Goal: Task Accomplishment & Management: Complete application form

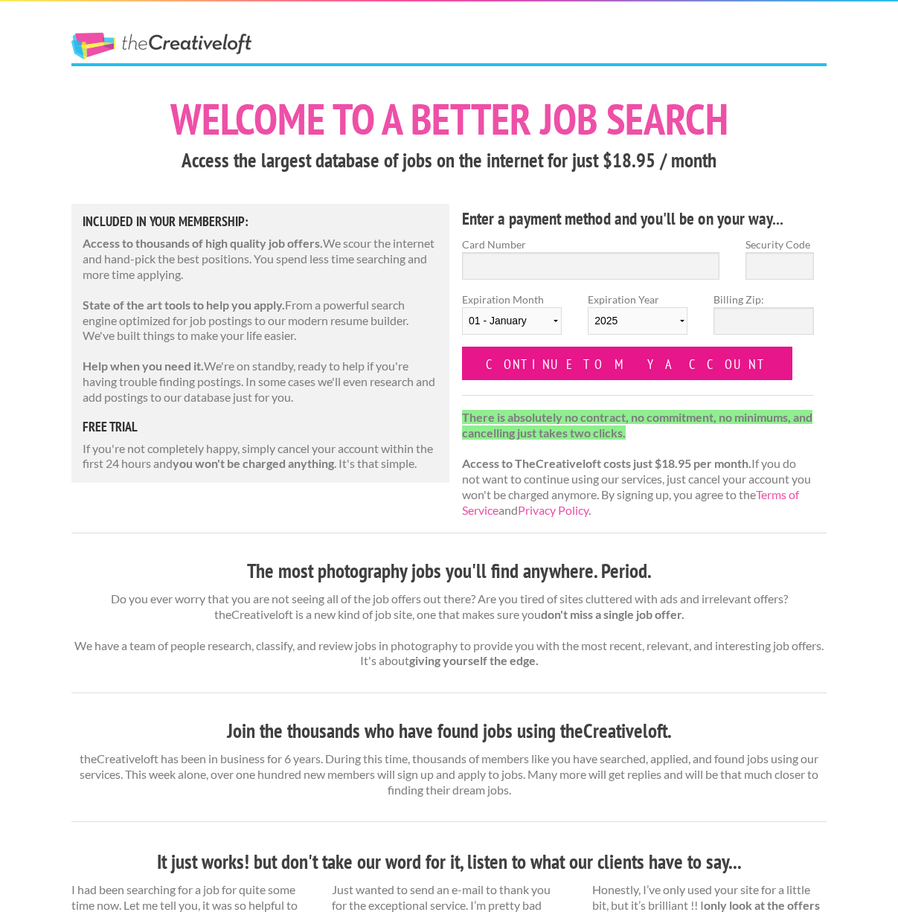
click at [603, 371] on input "Continue to my account" at bounding box center [627, 363] width 330 height 33
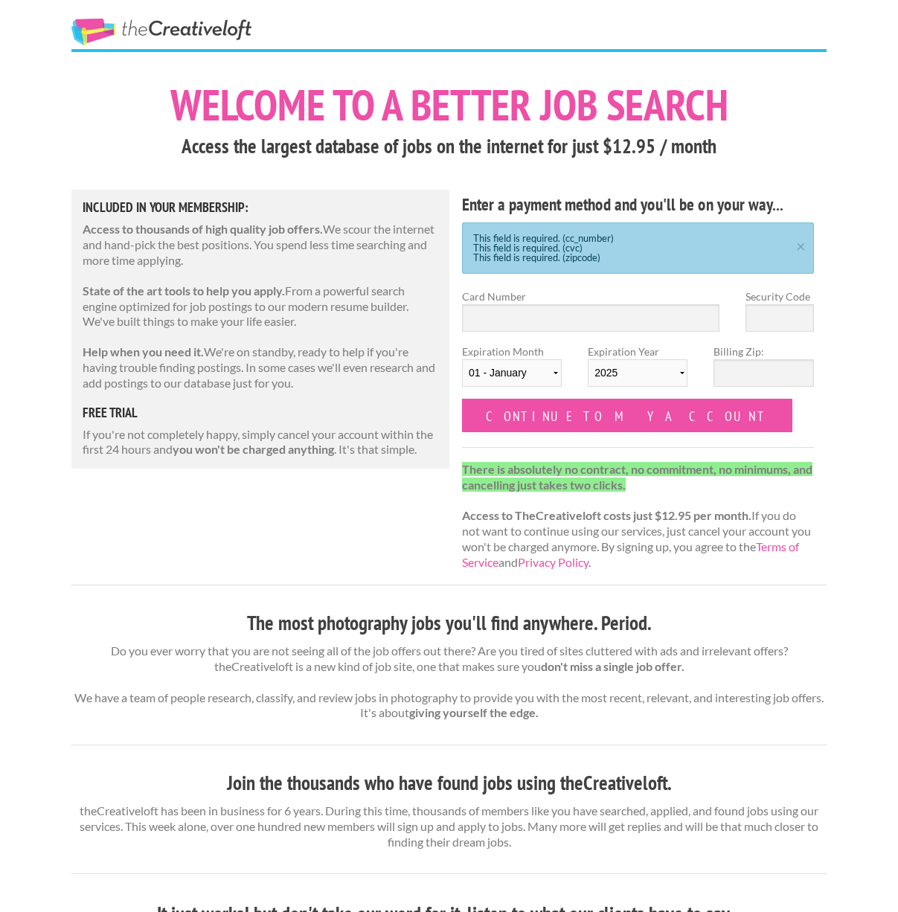
scroll to position [10, 0]
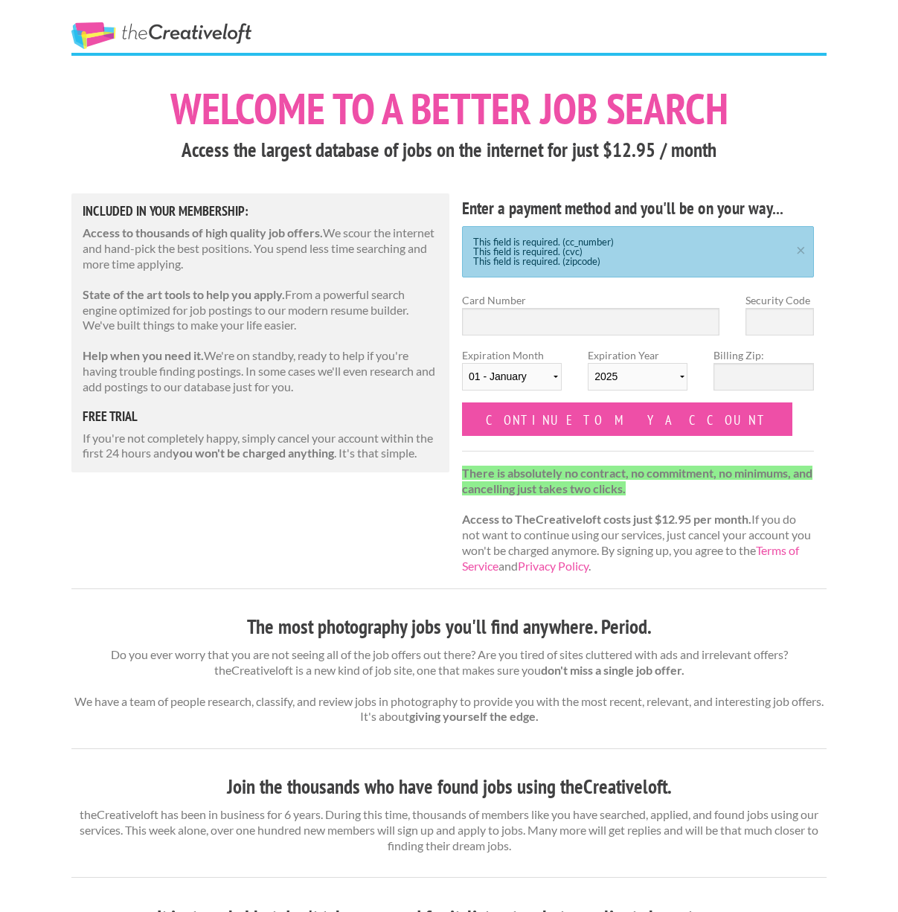
click at [583, 394] on div "Expiration Year 2025 2026 2027 2028 2029 2030 2031 2032 2033 2034" at bounding box center [638, 374] width 126 height 55
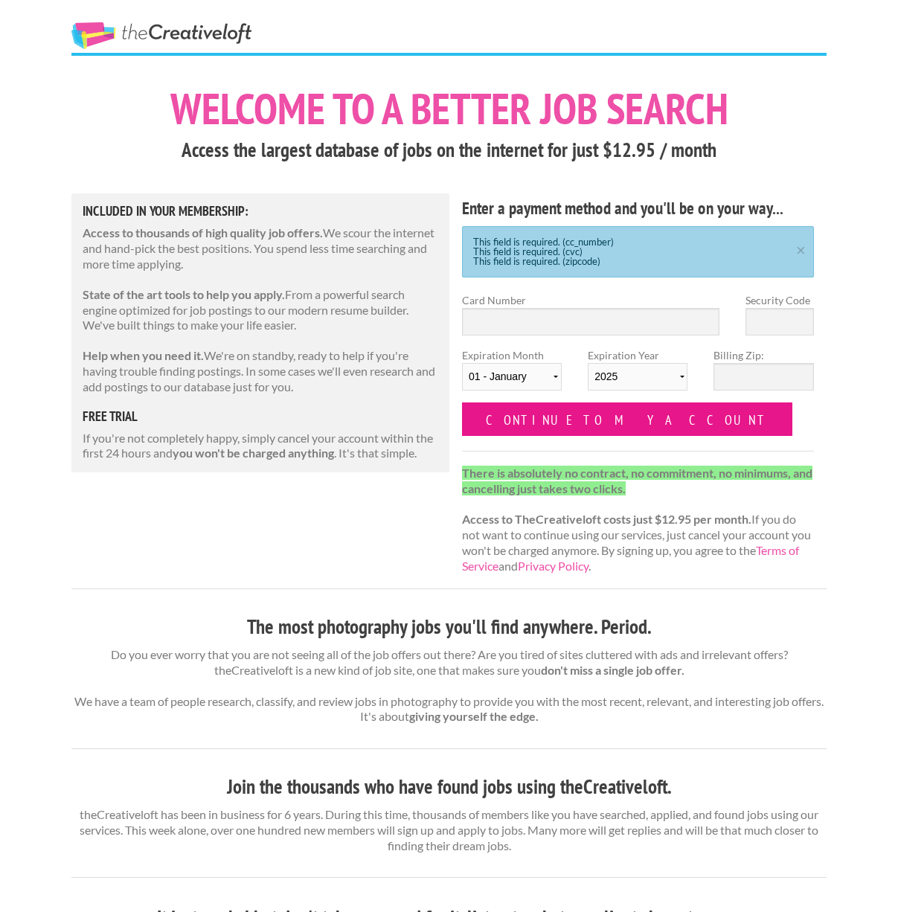
click at [585, 408] on input "Continue to my account" at bounding box center [627, 419] width 330 height 33
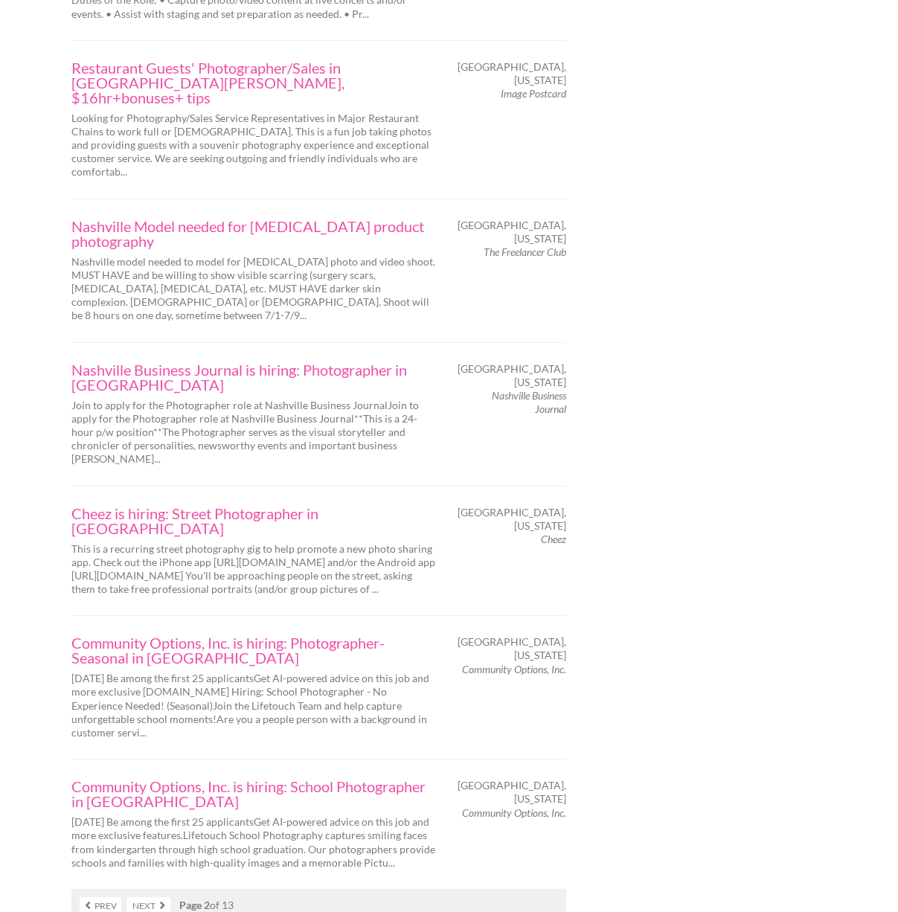
scroll to position [2182, 0]
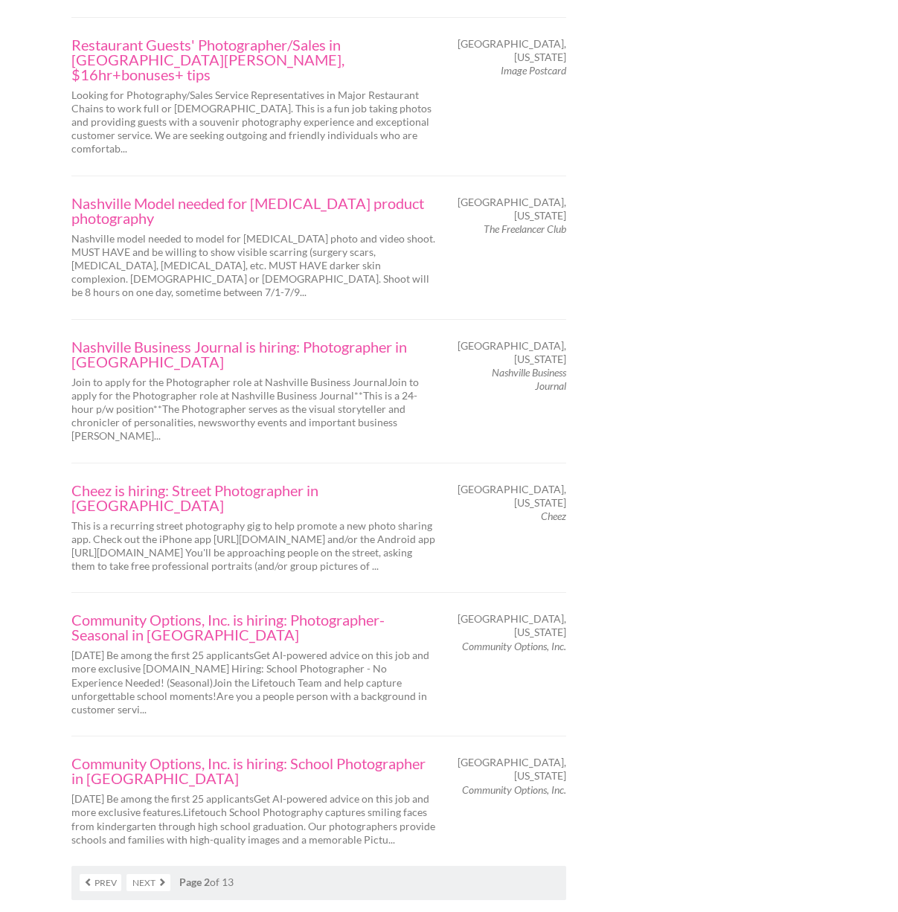
click at [157, 874] on link "Next" at bounding box center [148, 882] width 44 height 17
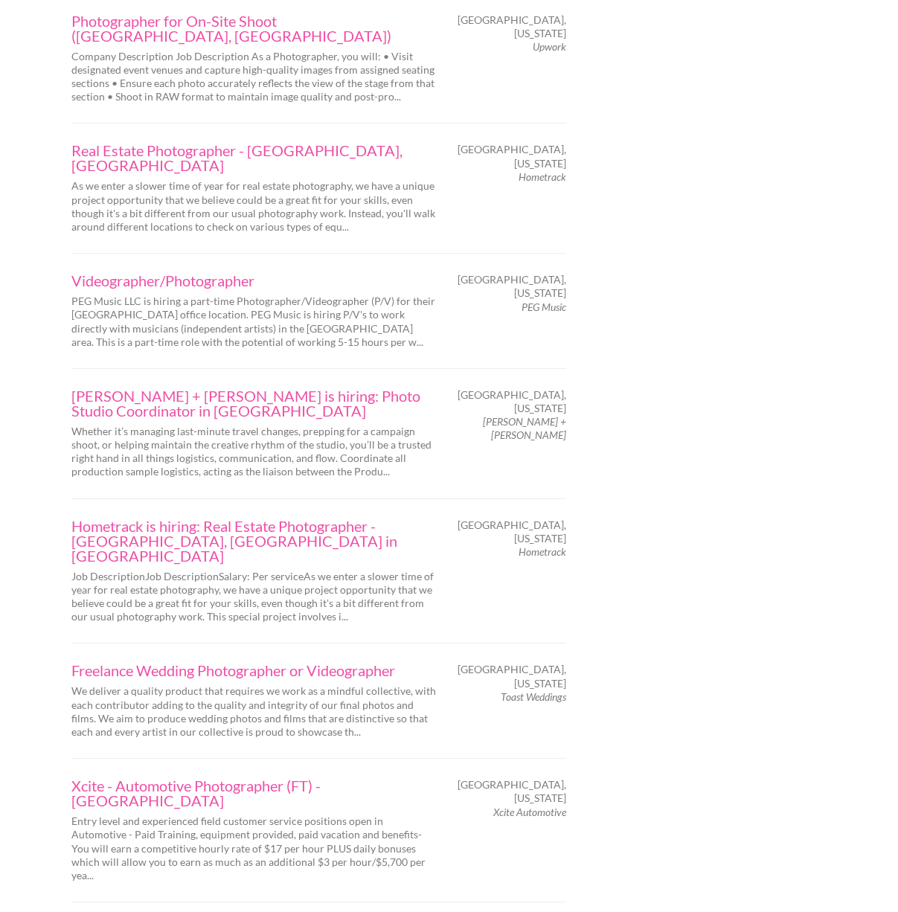
scroll to position [2083, 0]
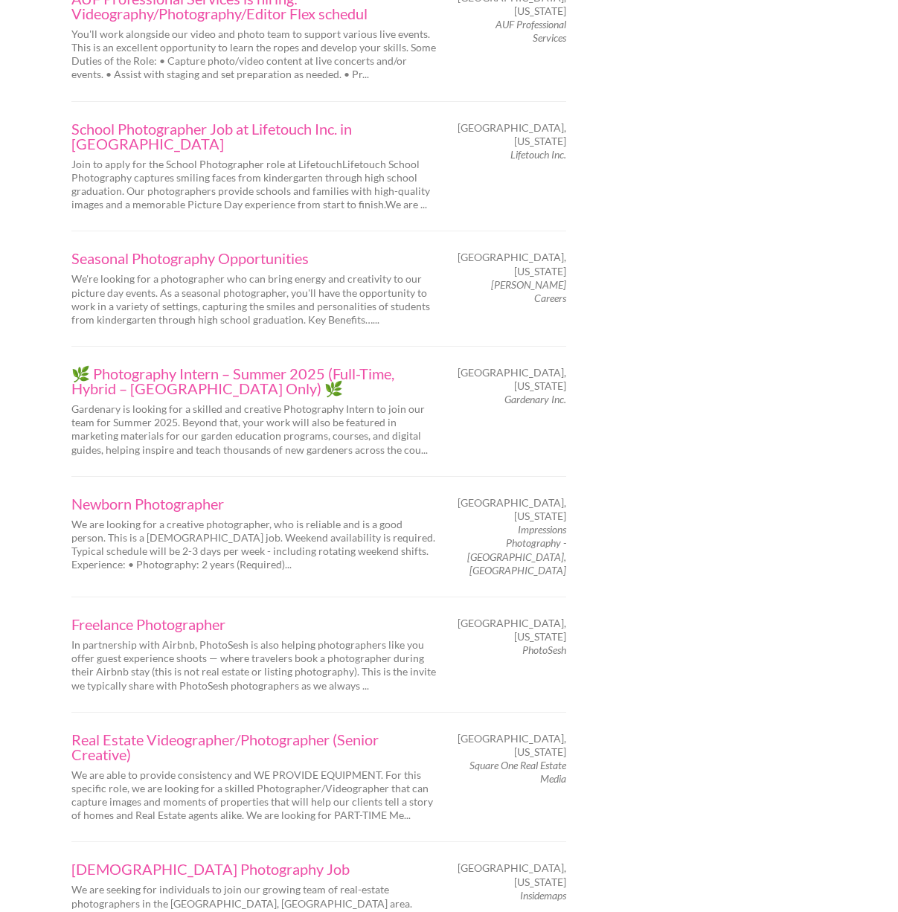
scroll to position [2083, 0]
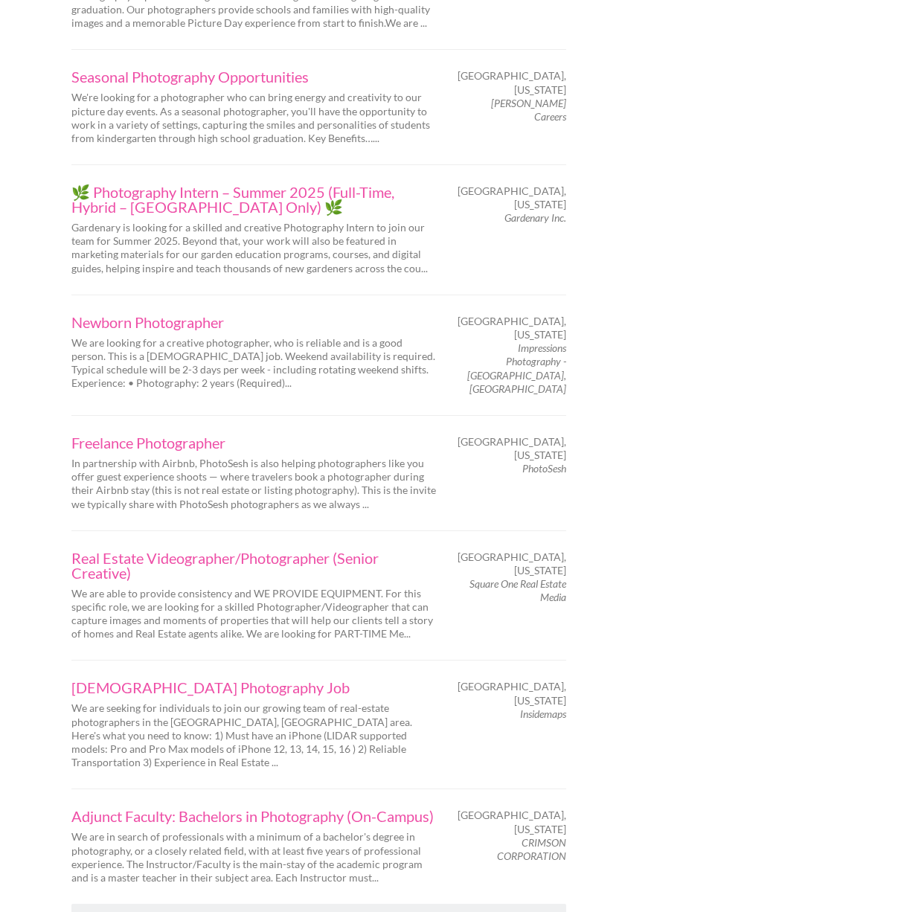
click at [151, 911] on link "Next" at bounding box center [148, 920] width 44 height 17
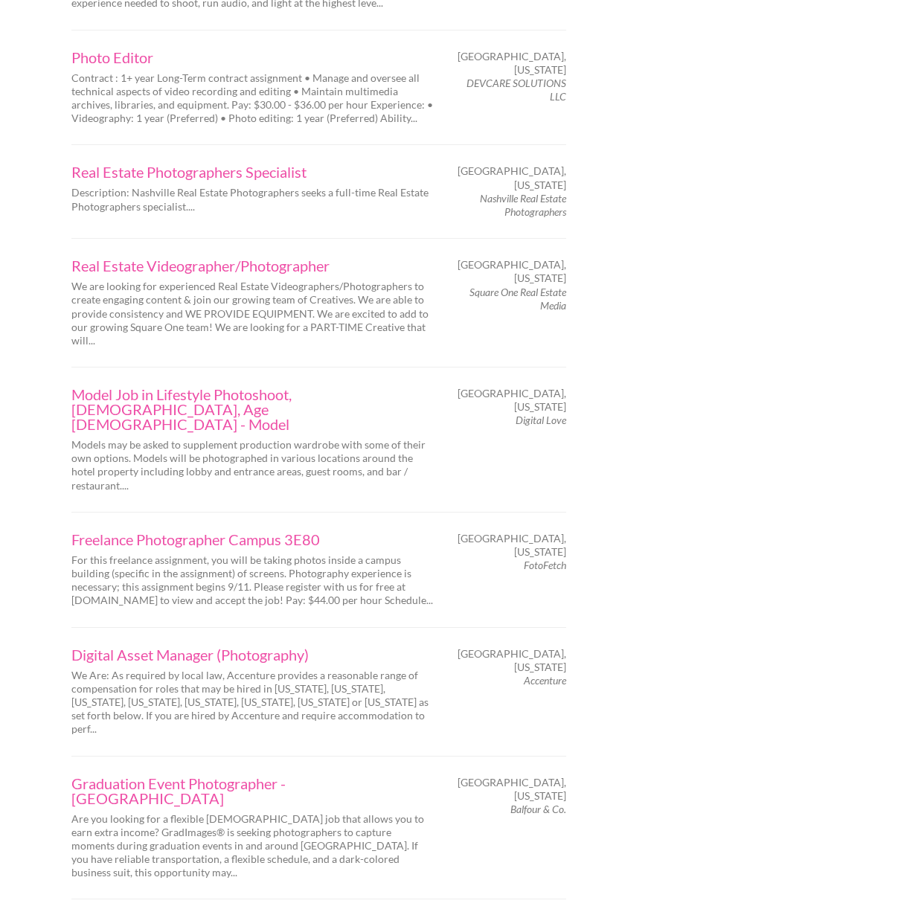
scroll to position [2034, 0]
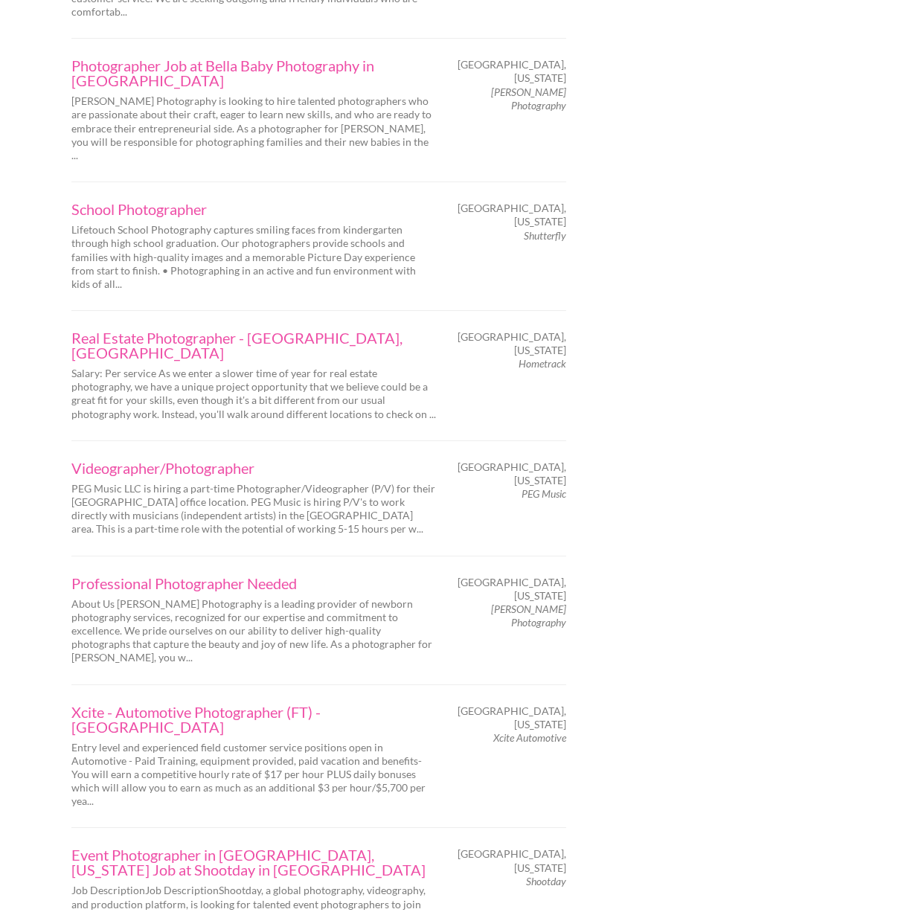
scroll to position [1984, 0]
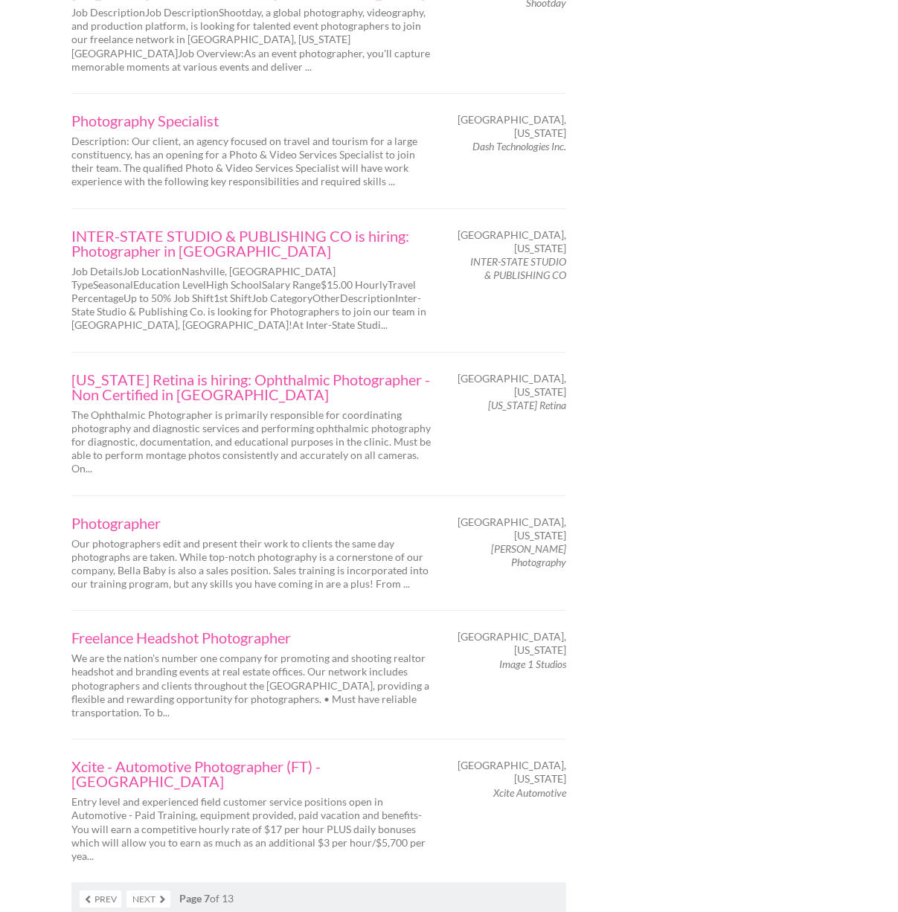
scroll to position [2232, 0]
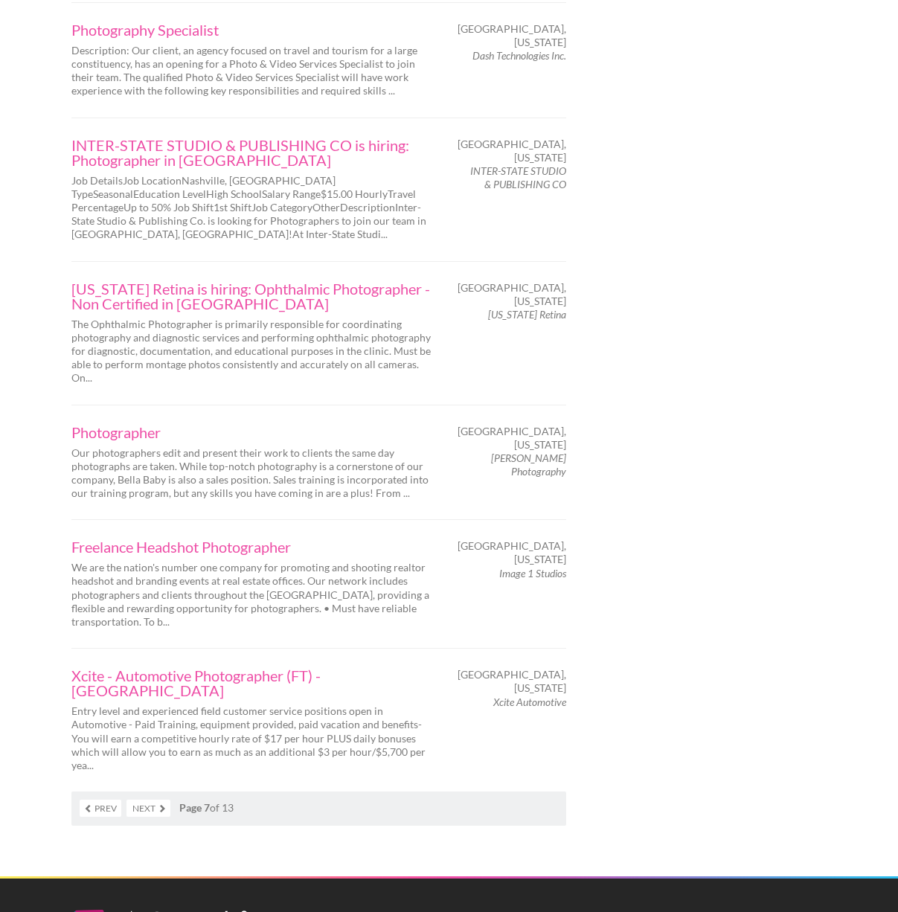
click at [161, 800] on link "Next" at bounding box center [148, 808] width 44 height 17
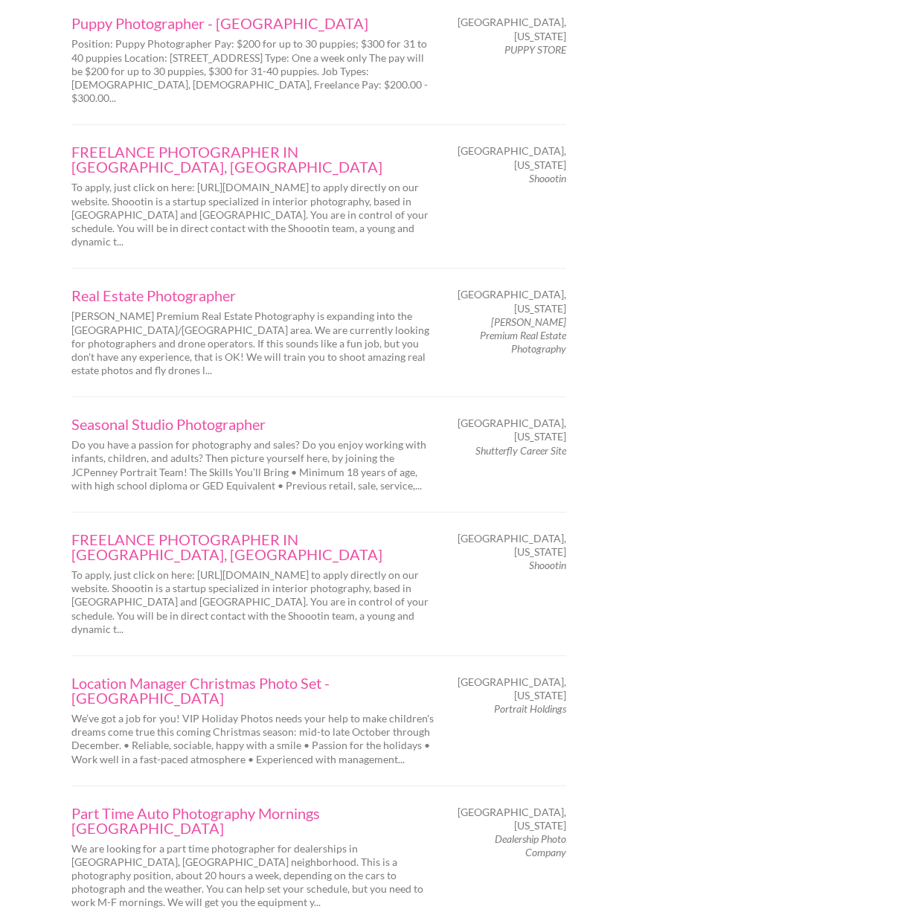
scroll to position [2083, 0]
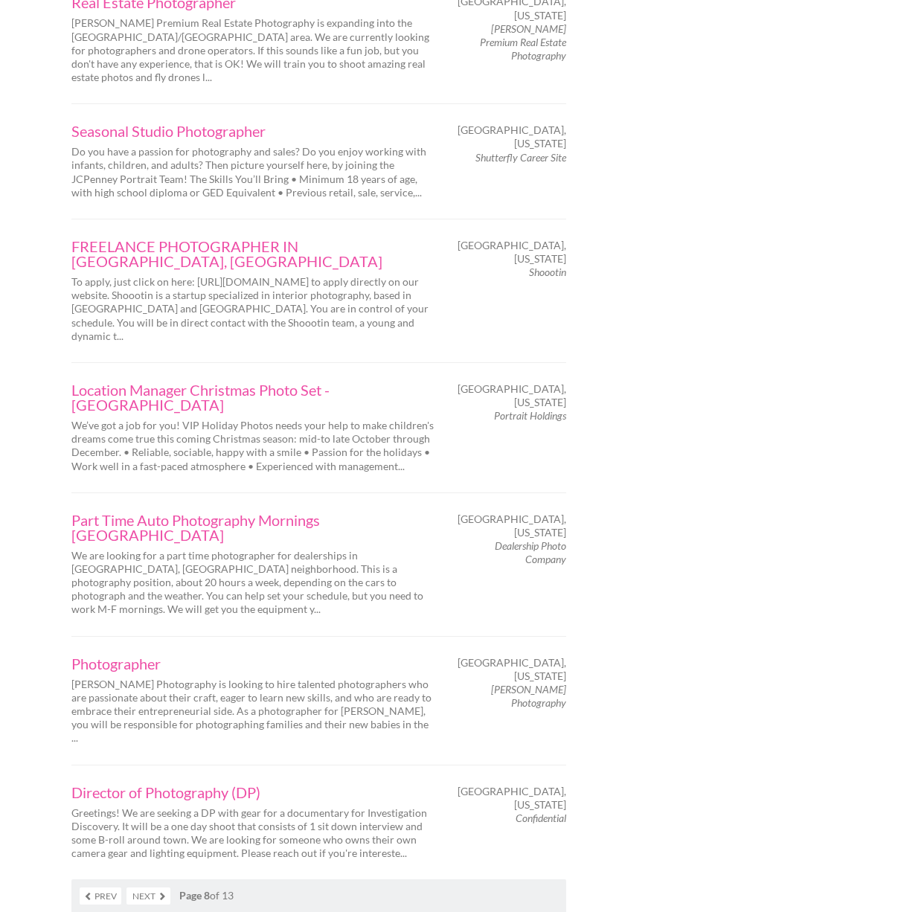
click at [161, 888] on link "Next" at bounding box center [148, 896] width 44 height 17
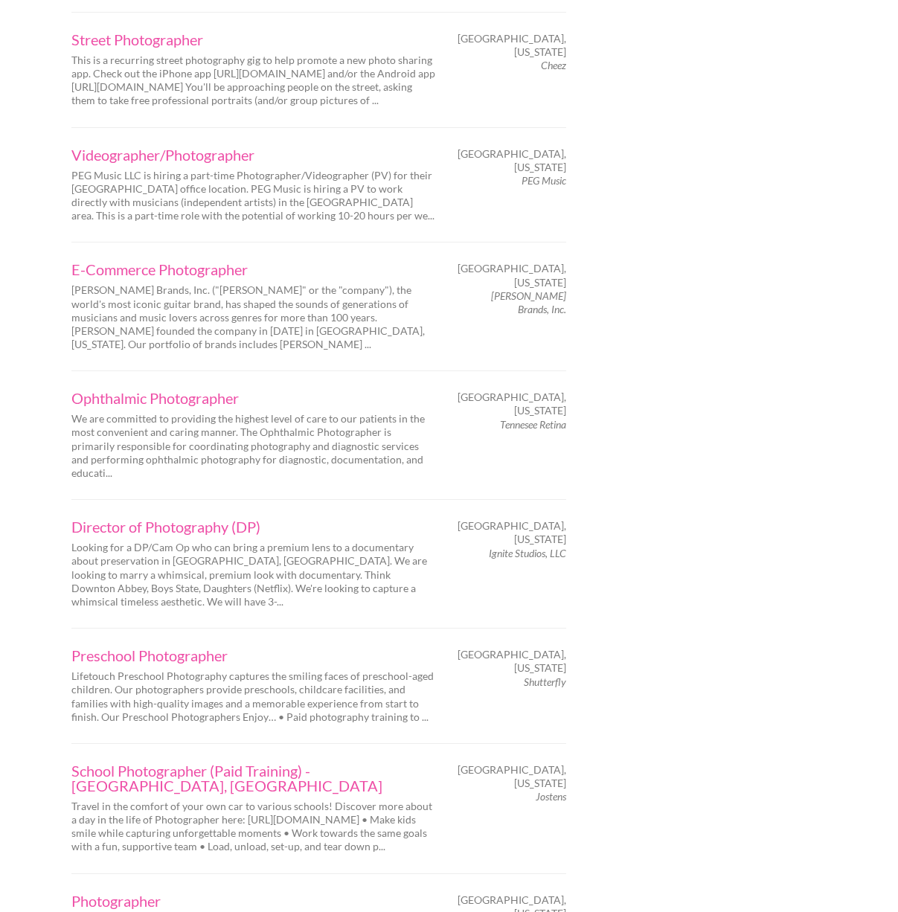
scroll to position [1984, 0]
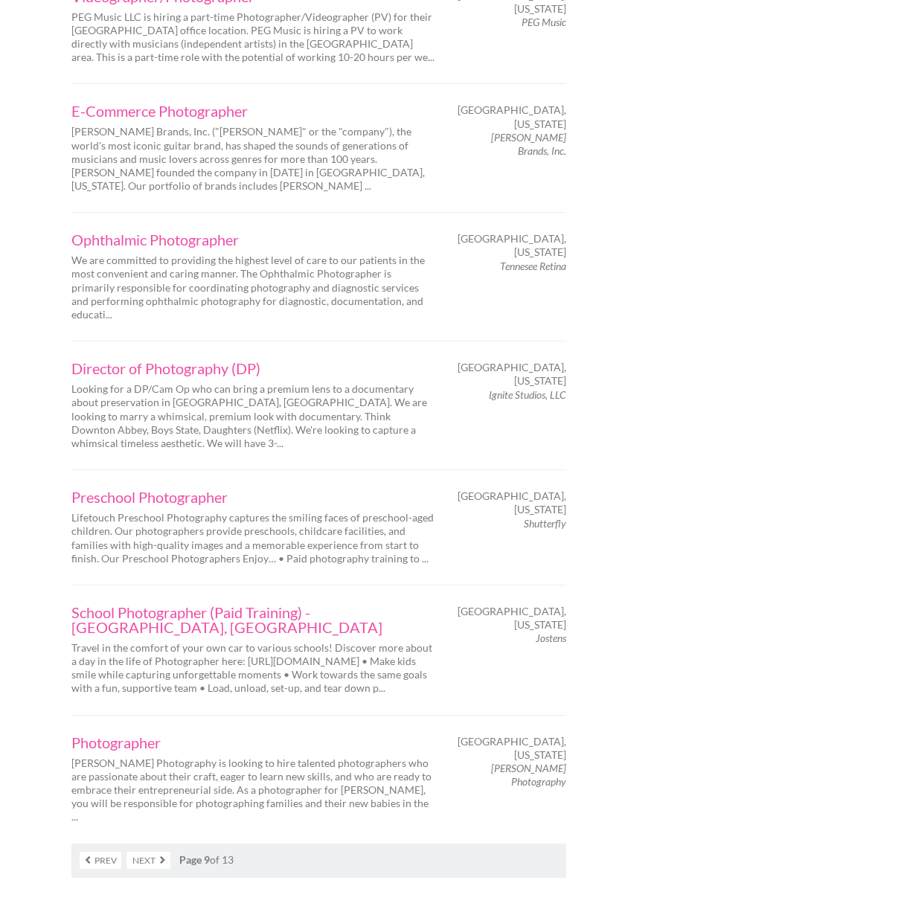
click at [155, 852] on link "Next" at bounding box center [148, 860] width 44 height 17
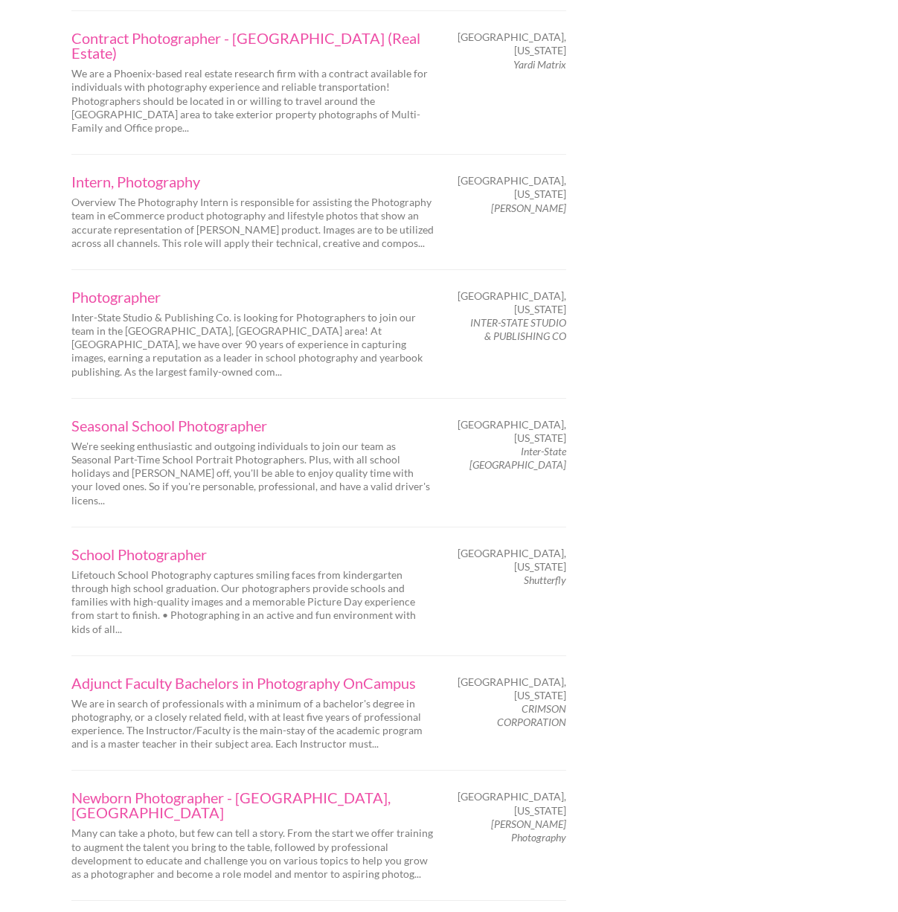
scroll to position [1935, 0]
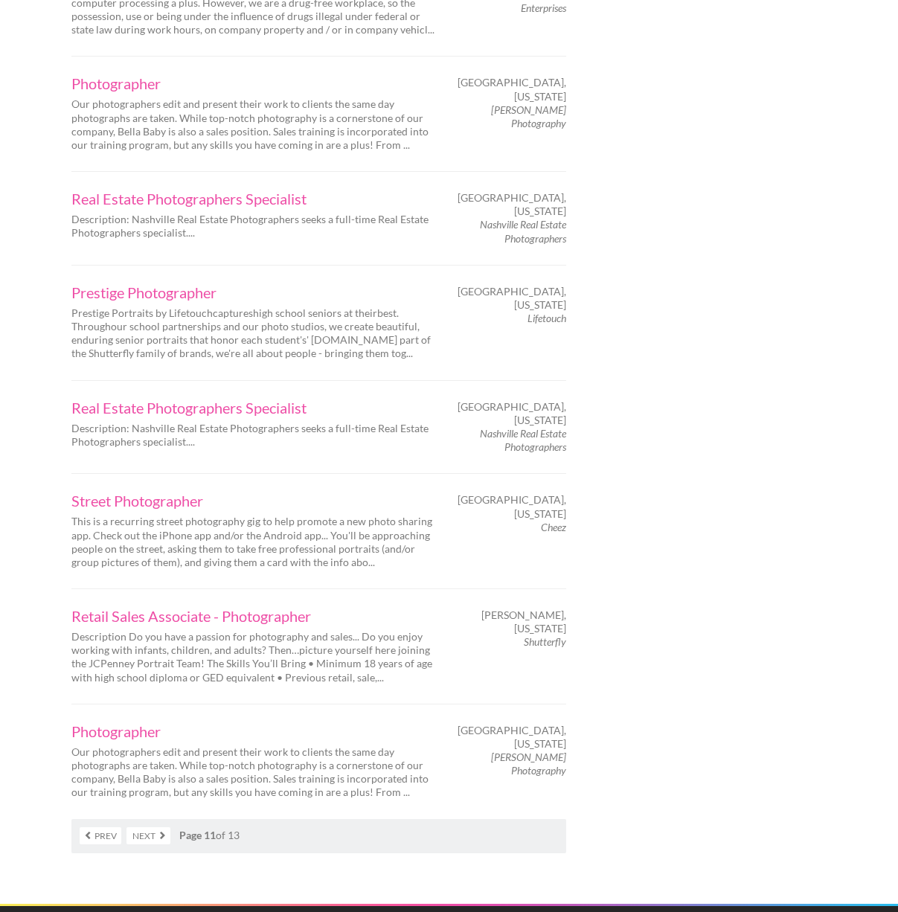
scroll to position [1984, 0]
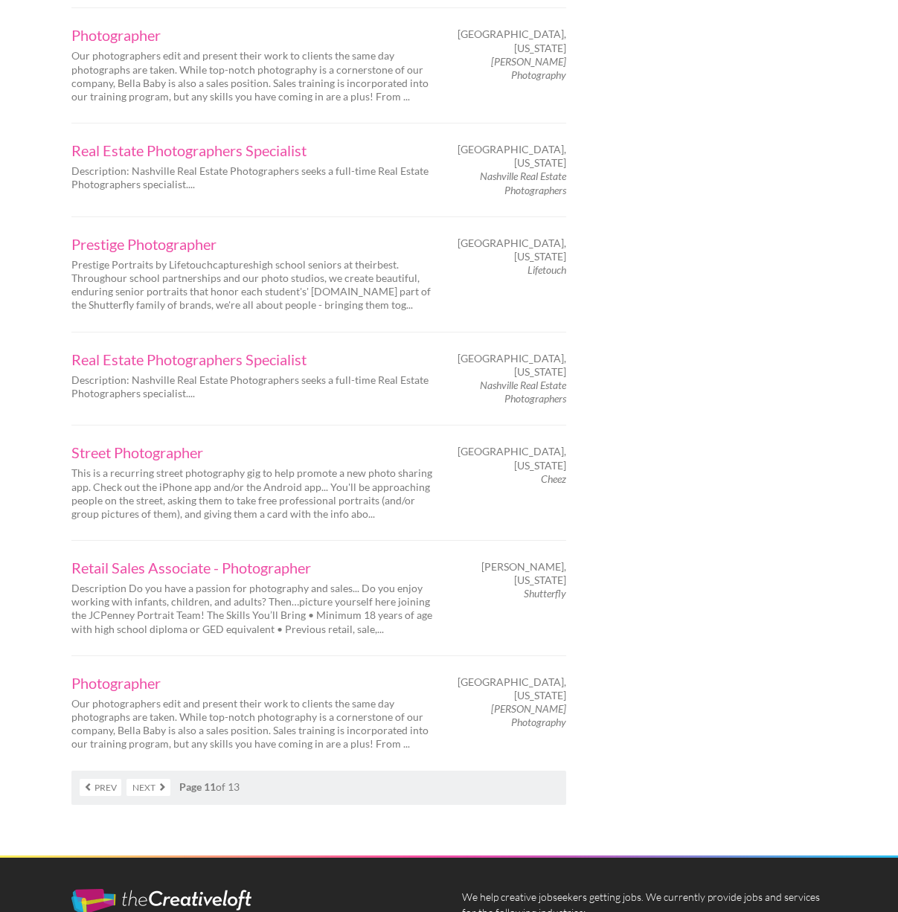
click at [151, 779] on link "Next" at bounding box center [148, 787] width 44 height 17
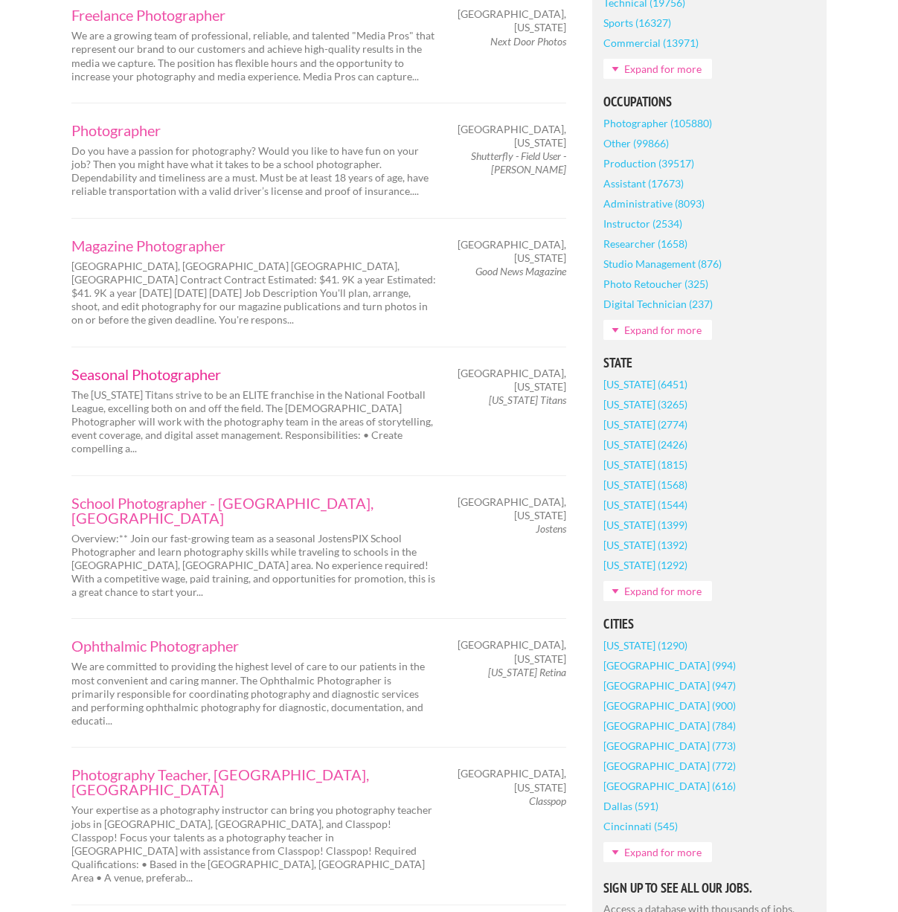
scroll to position [694, 0]
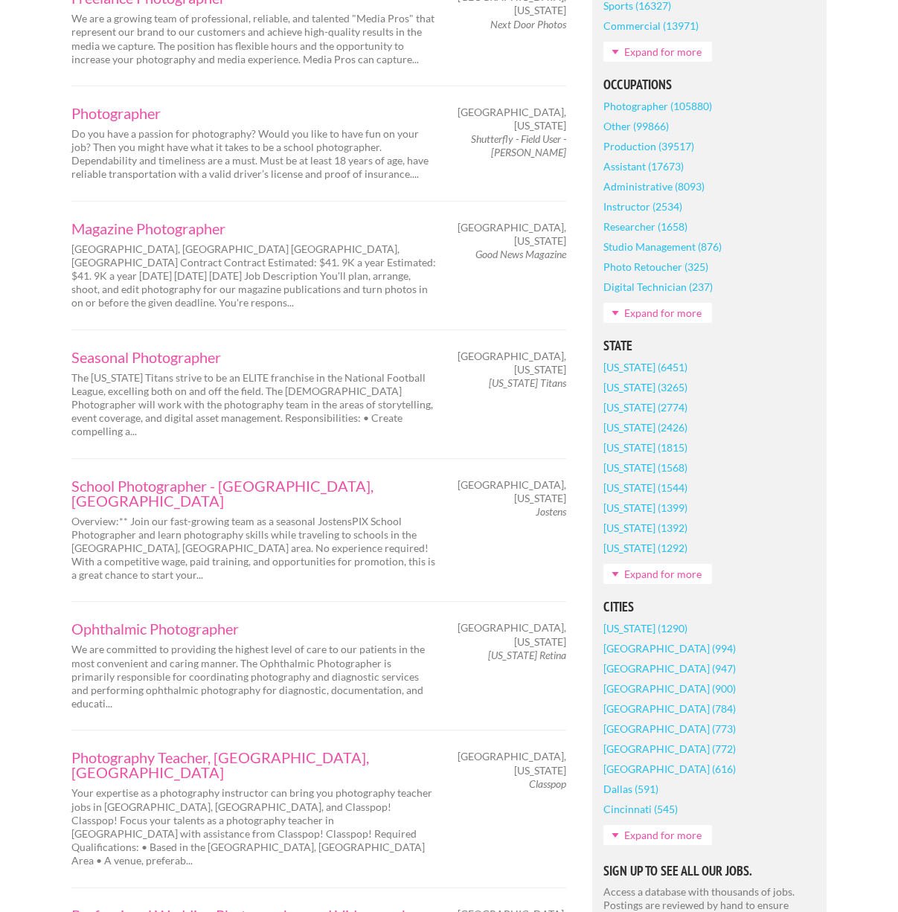
click at [176, 371] on p "The Tennessee Titans strive to be an ELITE franchise in the National Football L…" at bounding box center [253, 405] width 365 height 68
click at [172, 350] on link "Seasonal Photographer" at bounding box center [253, 357] width 365 height 15
click at [170, 350] on link "Seasonal Photographer" at bounding box center [253, 357] width 365 height 15
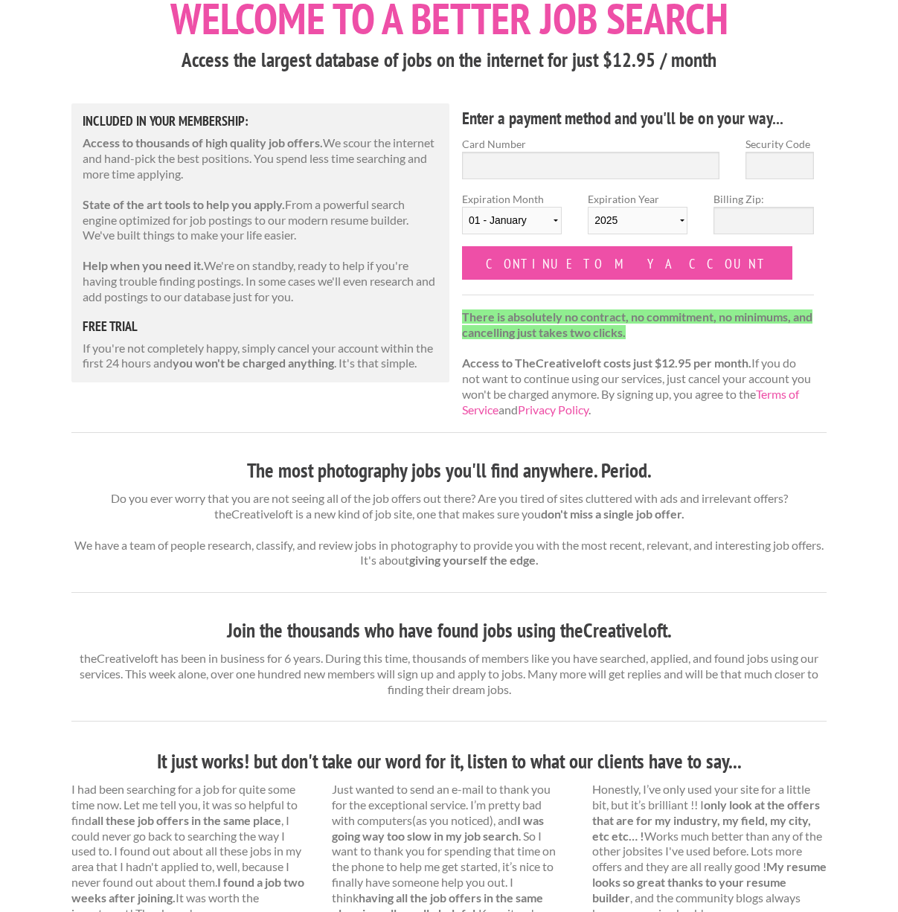
scroll to position [99, 0]
